Goal: Navigation & Orientation: Understand site structure

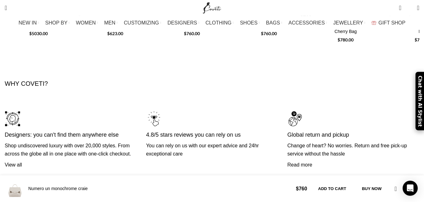
scroll to position [1718, 0]
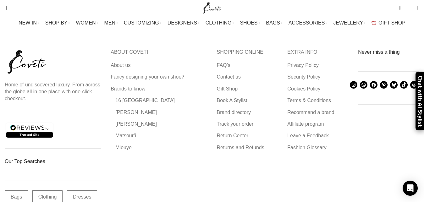
scroll to position [1057, 0]
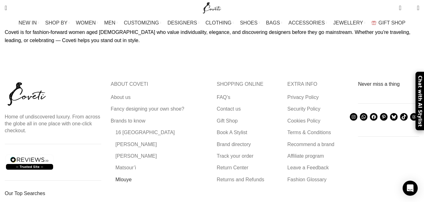
click at [132, 176] on link "Mlouye" at bounding box center [123, 179] width 17 height 7
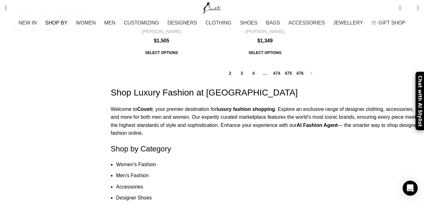
scroll to position [3121, 0]
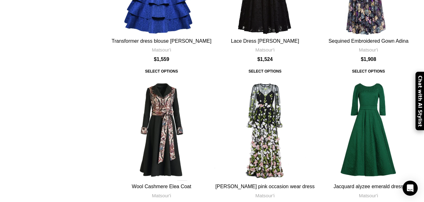
scroll to position [256, 0]
